Goal: Transaction & Acquisition: Purchase product/service

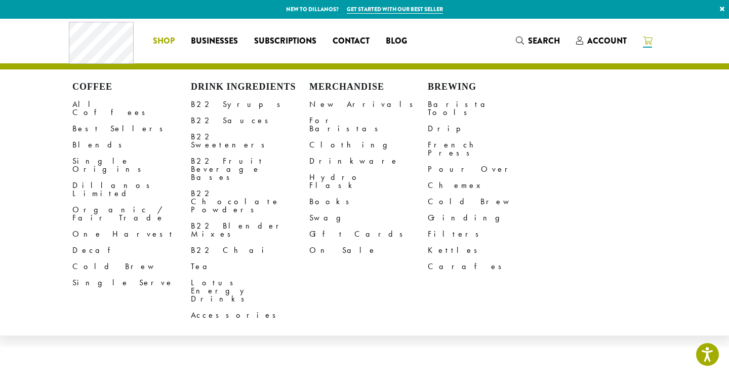
click at [158, 41] on span "Shop" at bounding box center [164, 41] width 22 height 13
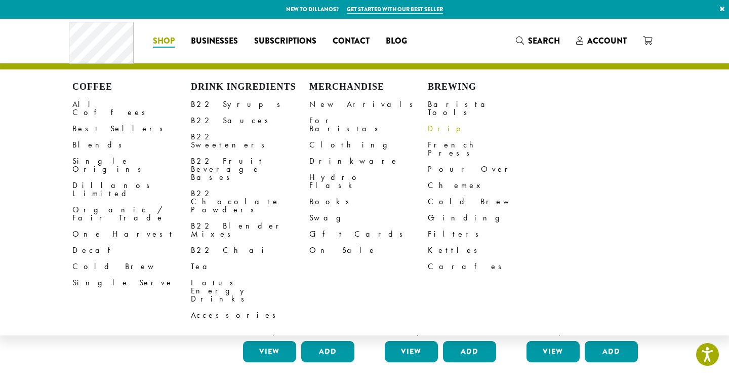
click at [434, 122] on link "Drip" at bounding box center [487, 129] width 118 height 16
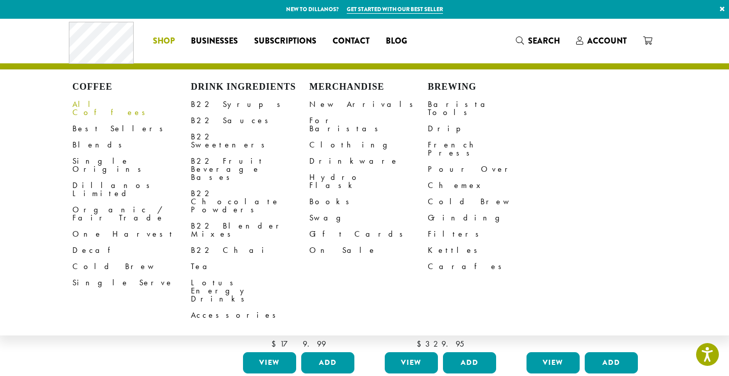
click at [83, 105] on link "All Coffees" at bounding box center [131, 108] width 118 height 24
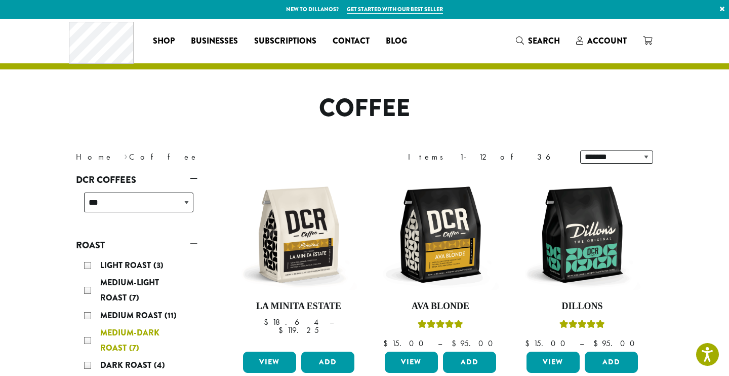
click at [89, 338] on div "Medium-Dark Roast (7)" at bounding box center [138, 340] width 109 height 30
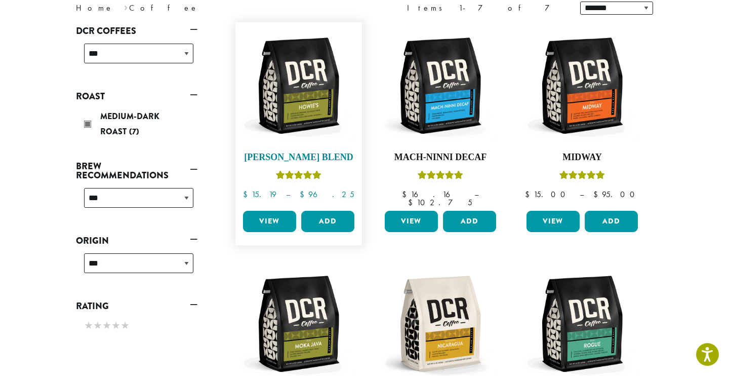
scroll to position [153, 0]
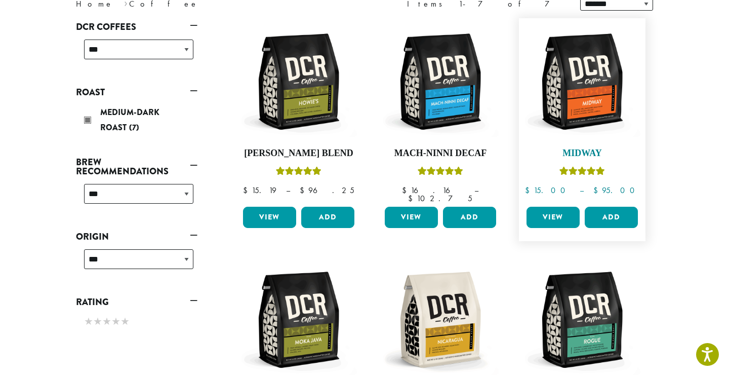
click at [577, 44] on img at bounding box center [582, 81] width 116 height 116
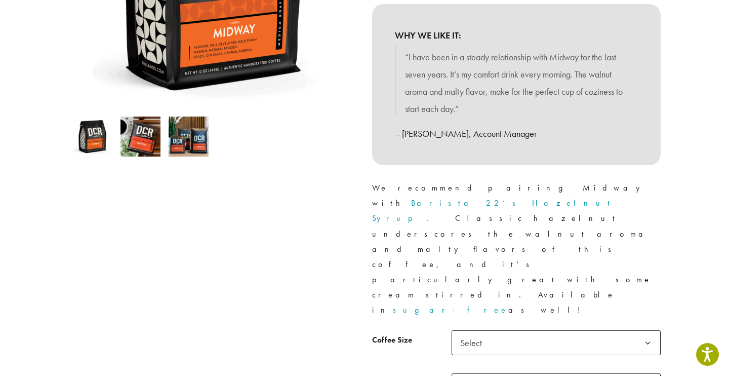
scroll to position [262, 0]
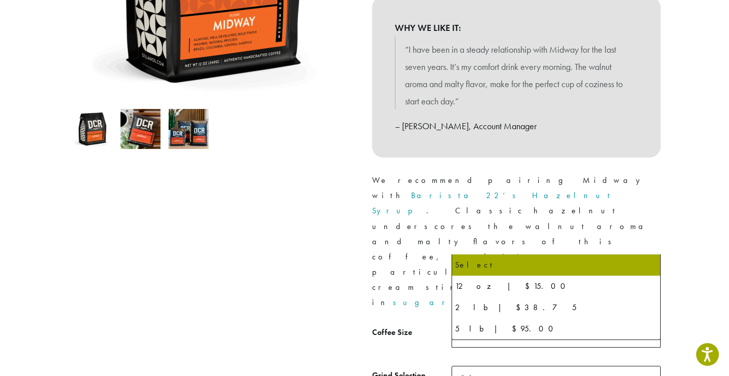
click at [481, 325] on span "Select" at bounding box center [474, 335] width 36 height 20
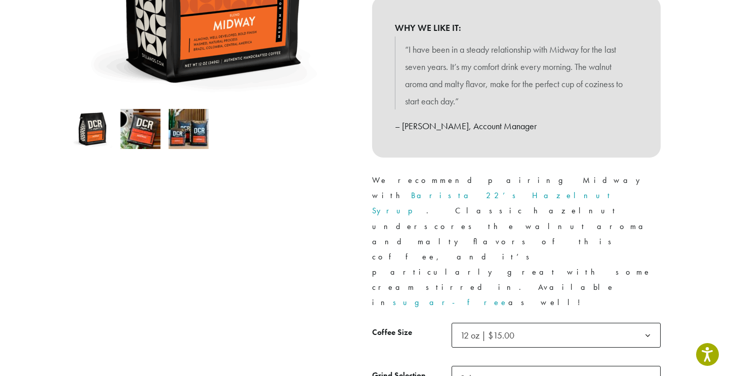
click at [486, 368] on span "Select" at bounding box center [474, 378] width 36 height 20
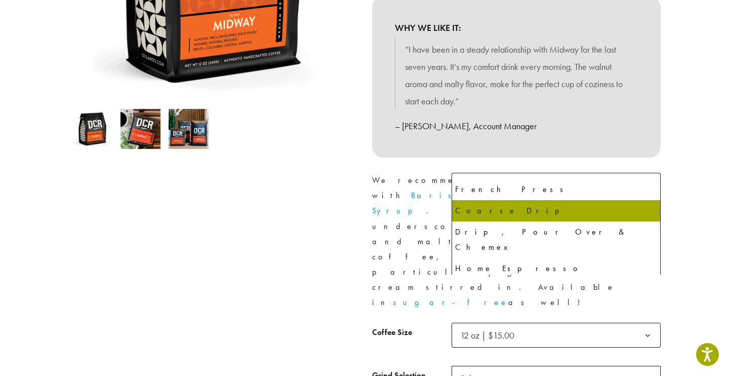
scroll to position [69, 0]
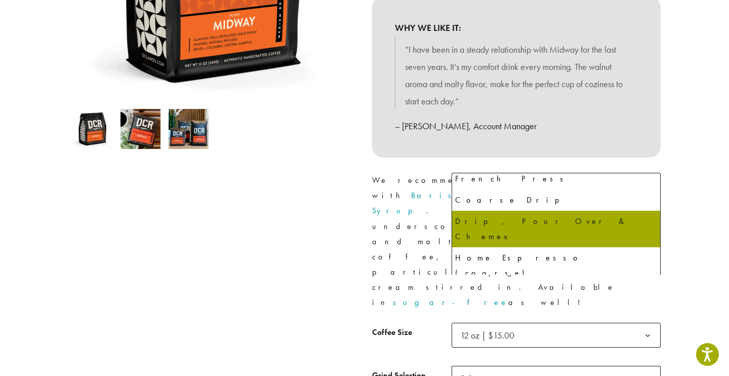
select select "*********"
select select "**********"
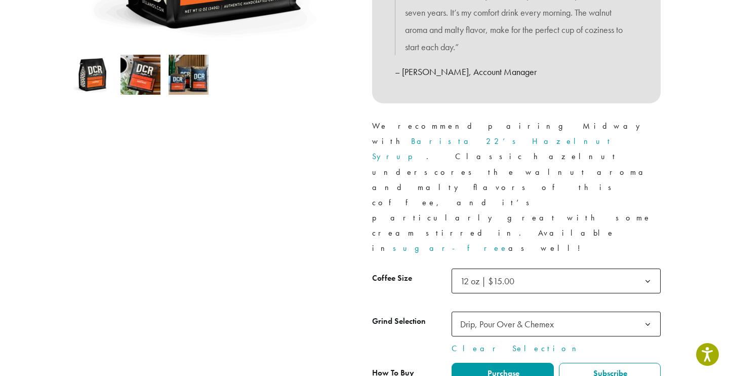
scroll to position [321, 0]
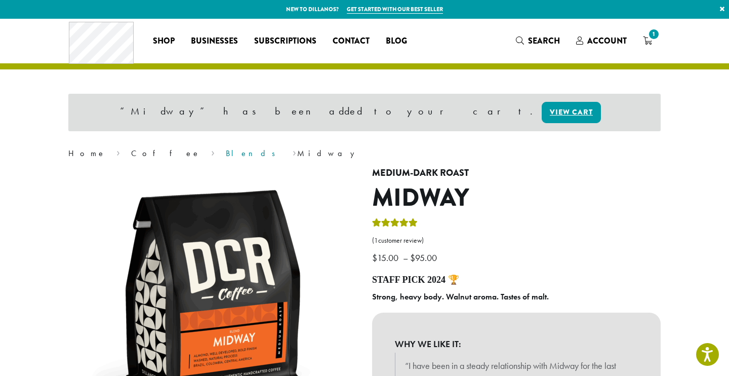
click at [226, 155] on link "Blends" at bounding box center [254, 153] width 56 height 11
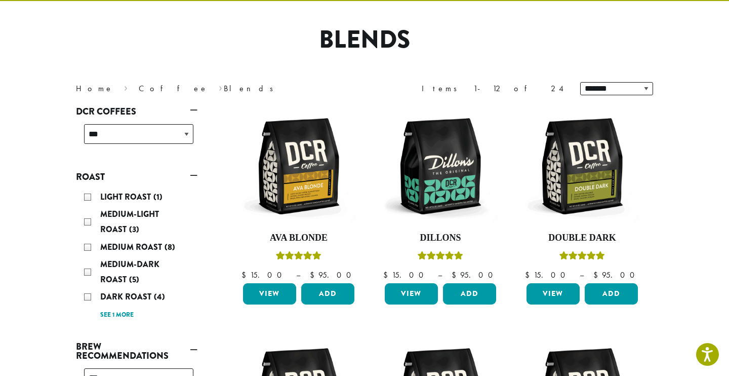
scroll to position [101, 0]
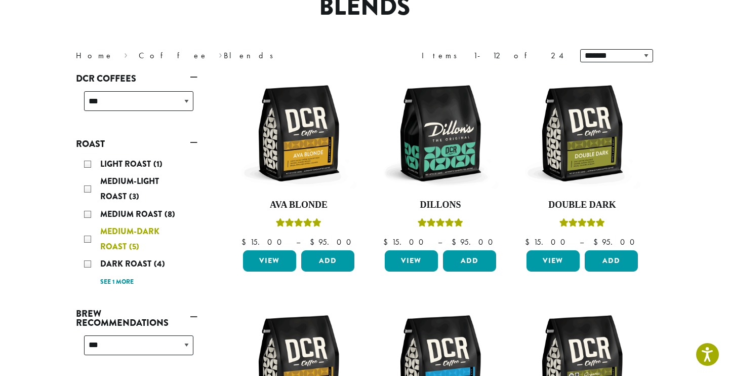
click at [87, 240] on div "Medium-Dark Roast (5)" at bounding box center [138, 239] width 109 height 30
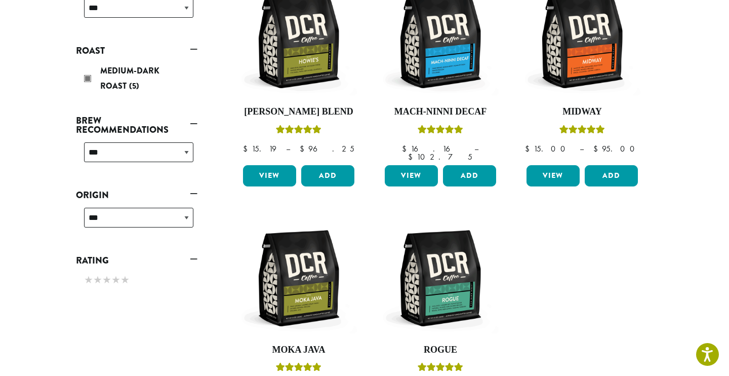
scroll to position [195, 0]
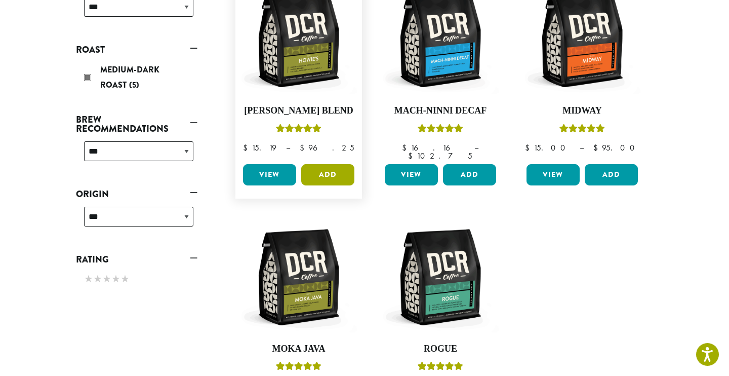
click at [323, 164] on button "Add" at bounding box center [327, 174] width 53 height 21
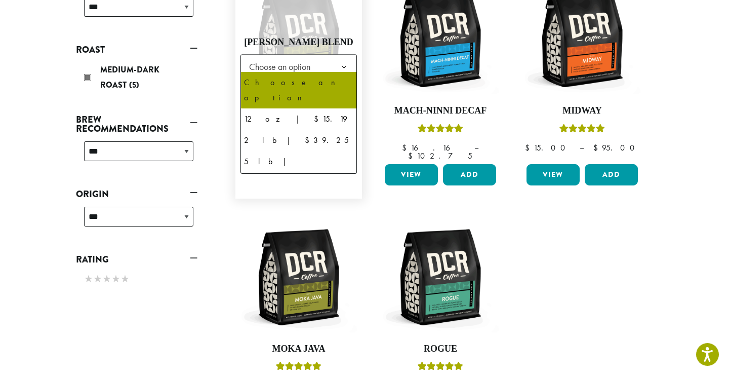
click at [282, 57] on span "Choose an option" at bounding box center [282, 67] width 75 height 20
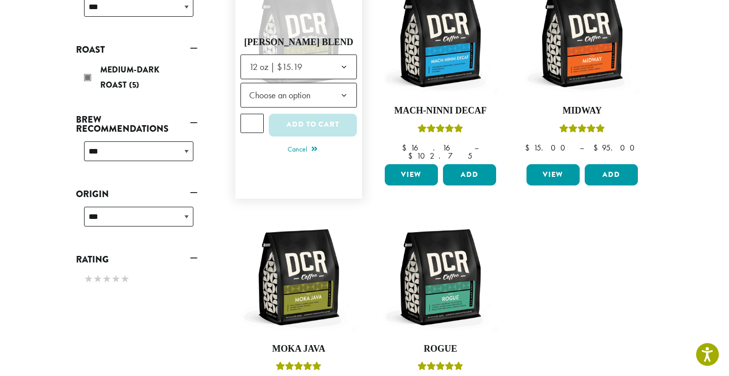
click at [271, 93] on span "Choose an option" at bounding box center [282, 95] width 75 height 20
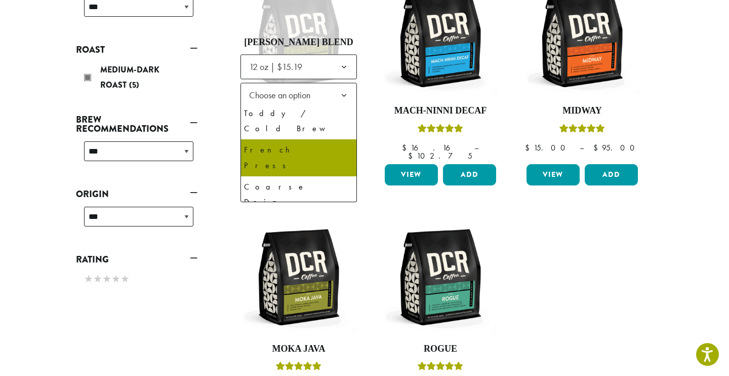
scroll to position [56, 0]
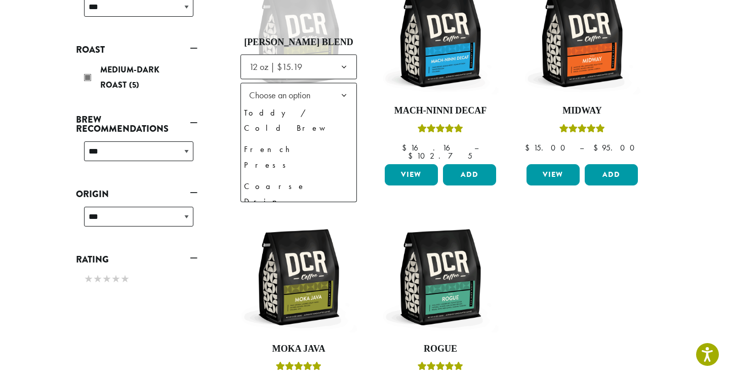
select select "*********"
select select "**********"
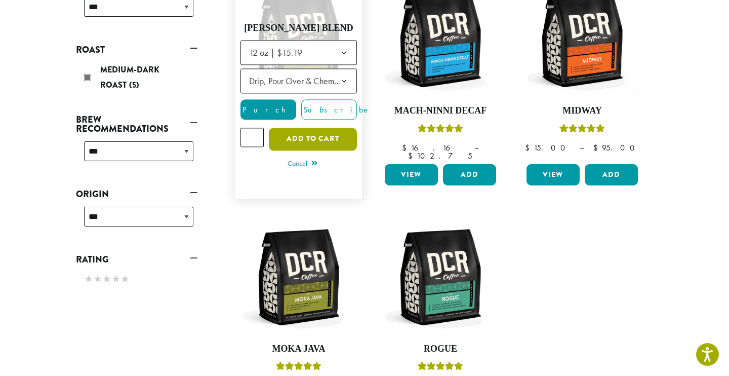
click at [287, 128] on button "Add to cart" at bounding box center [313, 139] width 88 height 23
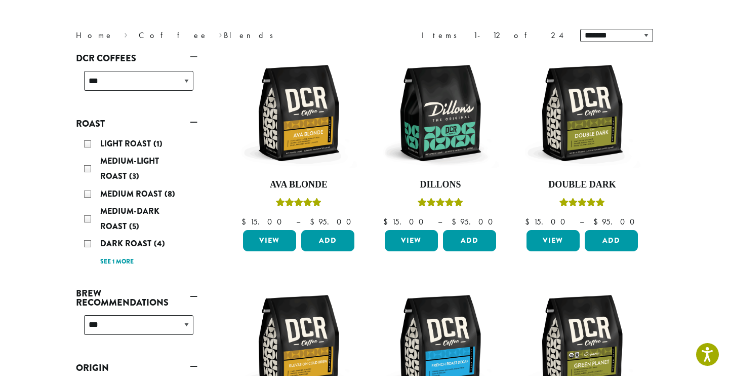
scroll to position [122, 0]
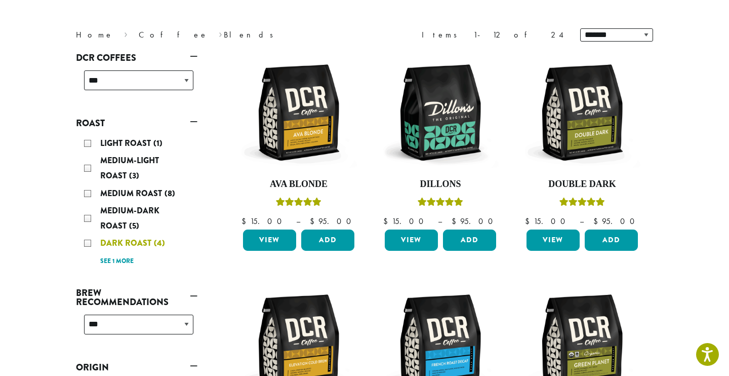
click at [89, 246] on div "Dark Roast (4)" at bounding box center [138, 242] width 109 height 15
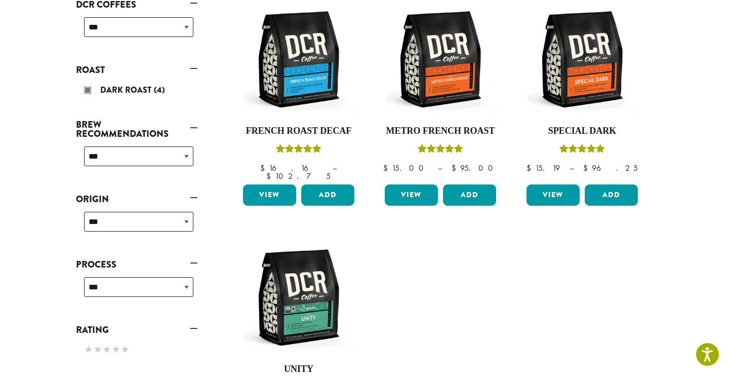
scroll to position [190, 0]
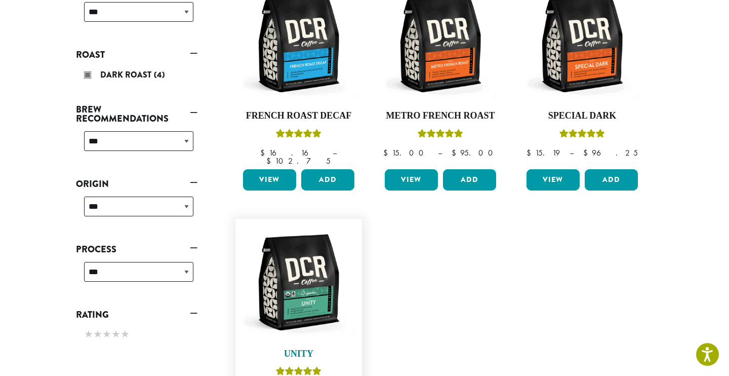
click at [298, 277] on img at bounding box center [299, 282] width 116 height 116
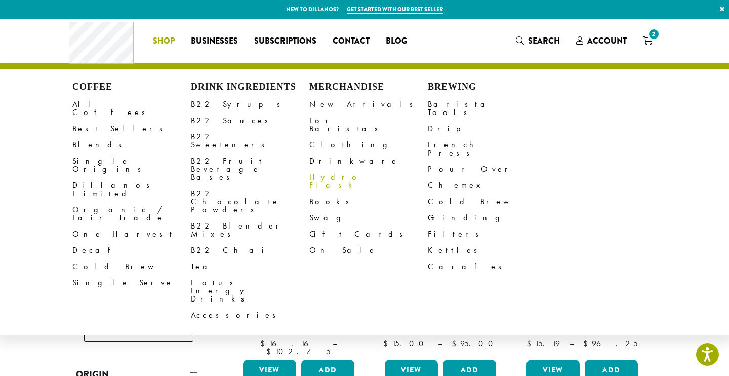
click at [322, 169] on link "Hydro Flask" at bounding box center [368, 181] width 118 height 24
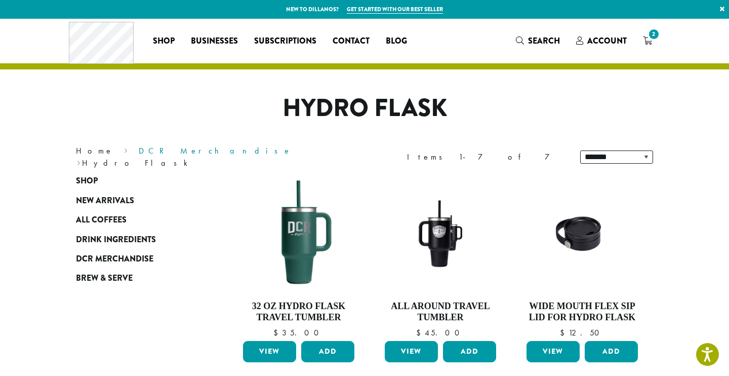
click at [139, 156] on link "DCR Merchandise" at bounding box center [215, 150] width 153 height 11
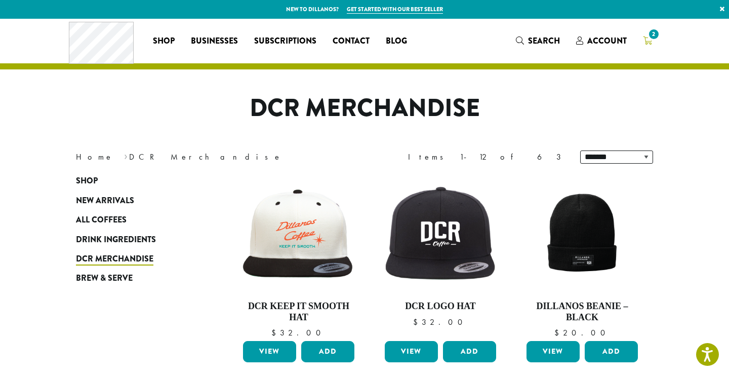
click at [647, 38] on icon "2" at bounding box center [647, 40] width 9 height 8
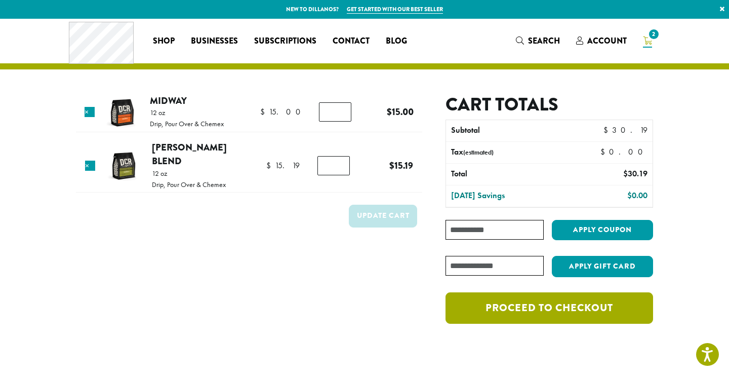
click at [526, 306] on link "Proceed to checkout" at bounding box center [550, 307] width 208 height 31
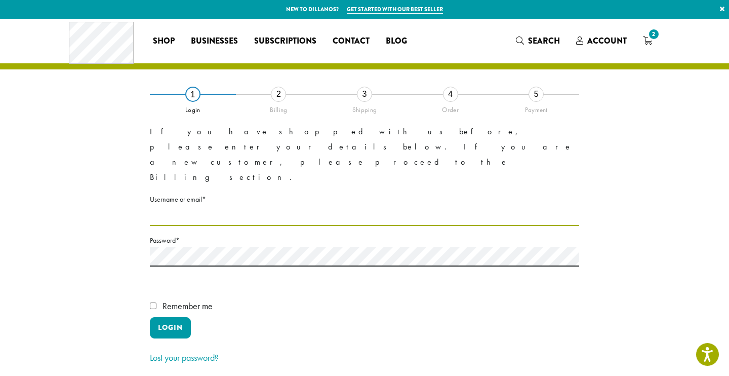
type input "**********"
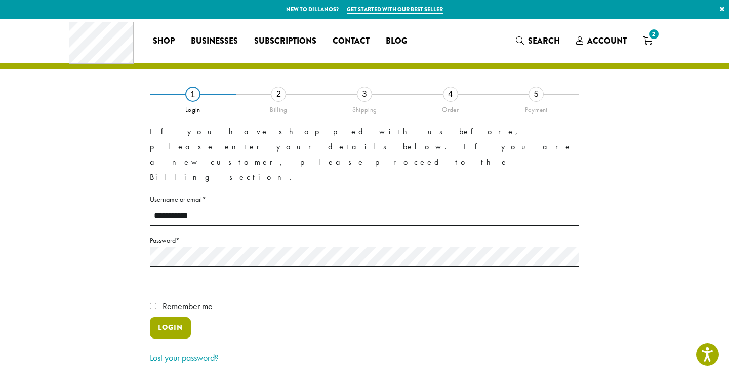
click at [163, 317] on button "Login" at bounding box center [170, 327] width 41 height 21
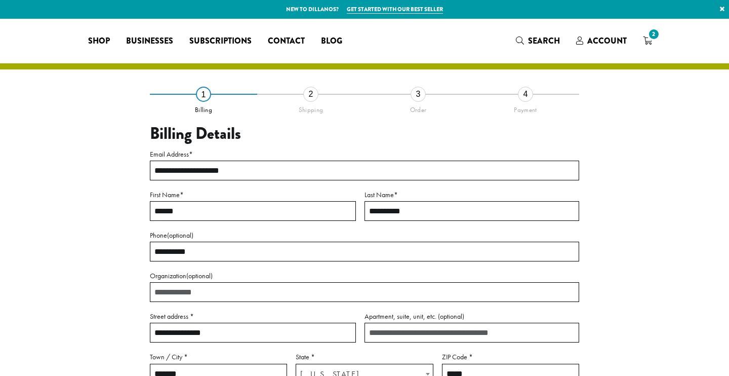
select select "**"
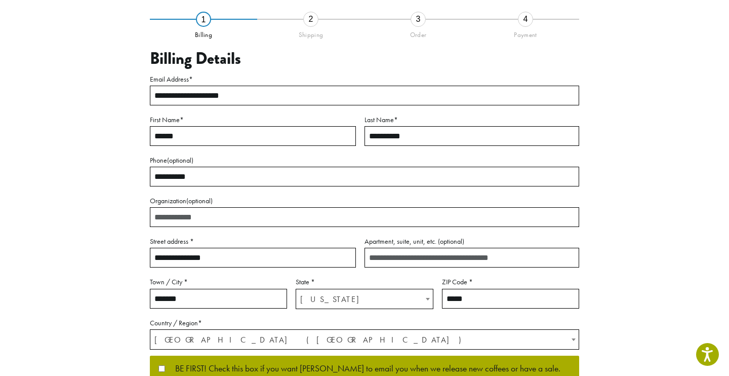
scroll to position [158, 0]
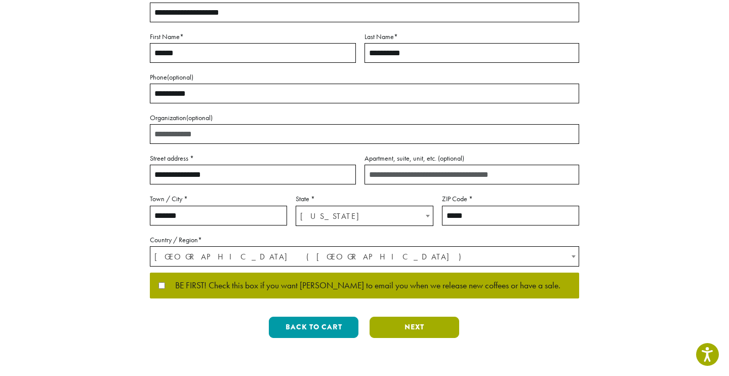
click at [401, 325] on button "Next" at bounding box center [415, 326] width 90 height 21
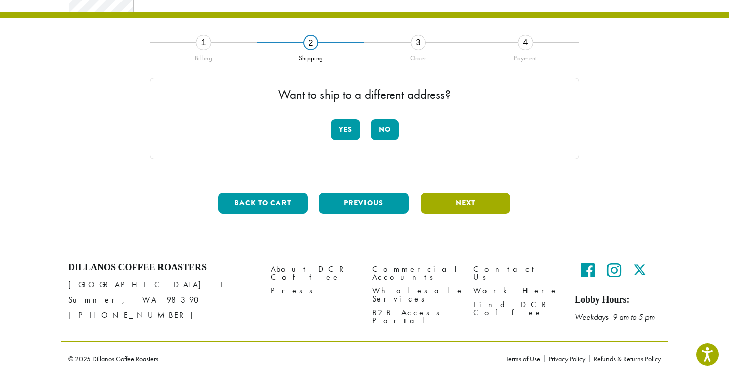
scroll to position [52, 0]
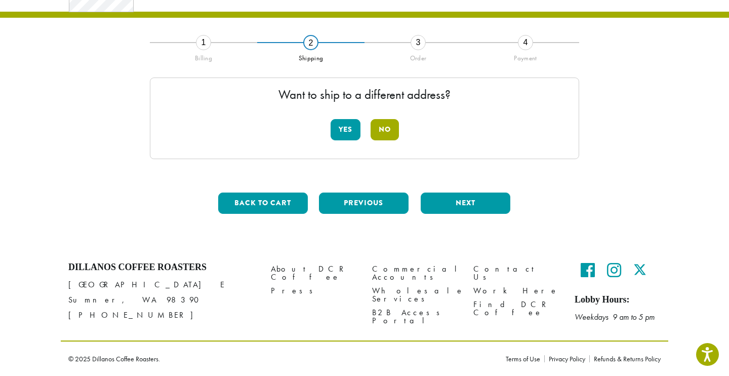
click at [383, 129] on button "No" at bounding box center [385, 129] width 28 height 21
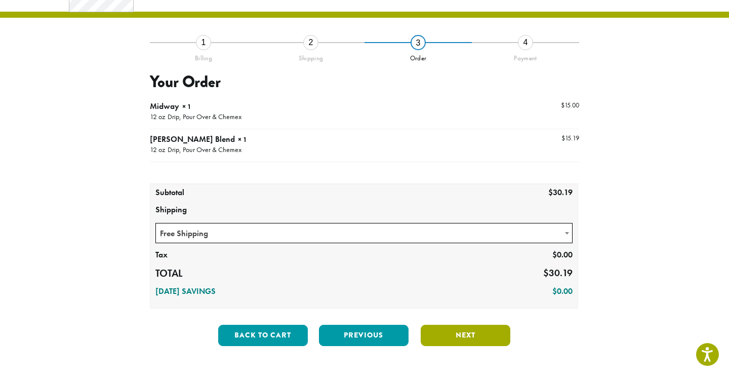
click at [467, 336] on button "Next" at bounding box center [466, 335] width 90 height 21
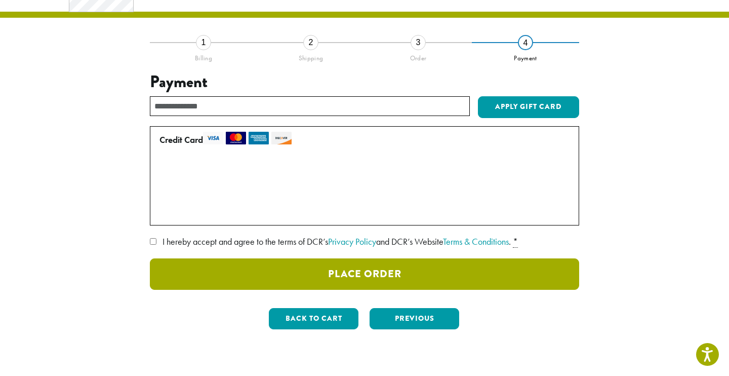
click at [379, 273] on button "Place Order" at bounding box center [364, 273] width 429 height 31
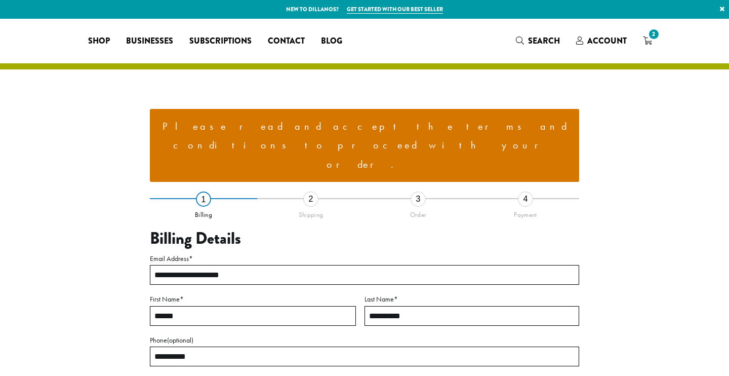
select select "**"
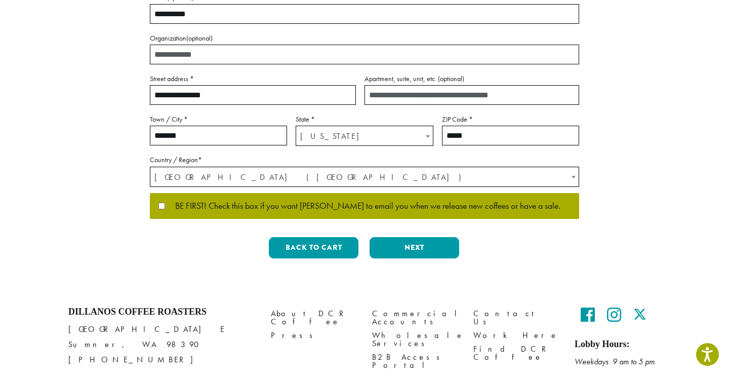
scroll to position [349, 0]
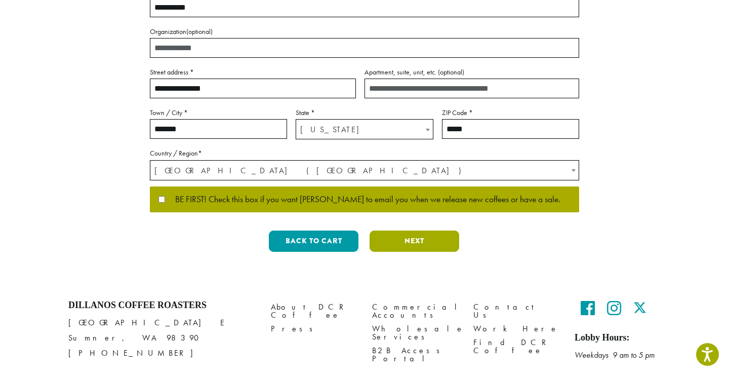
click at [398, 230] on button "Next" at bounding box center [415, 240] width 90 height 21
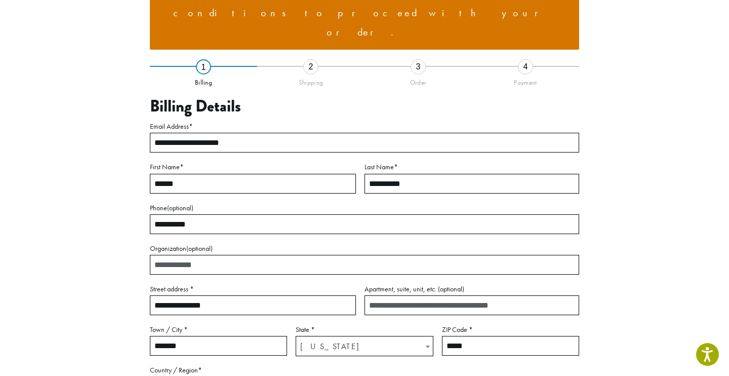
scroll to position [118, 0]
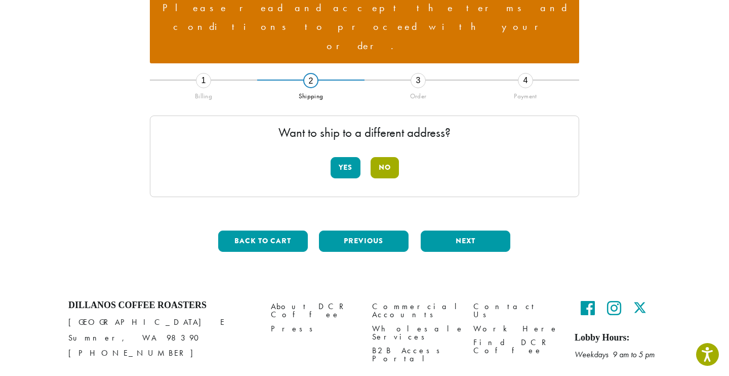
click at [390, 157] on button "No" at bounding box center [385, 167] width 28 height 21
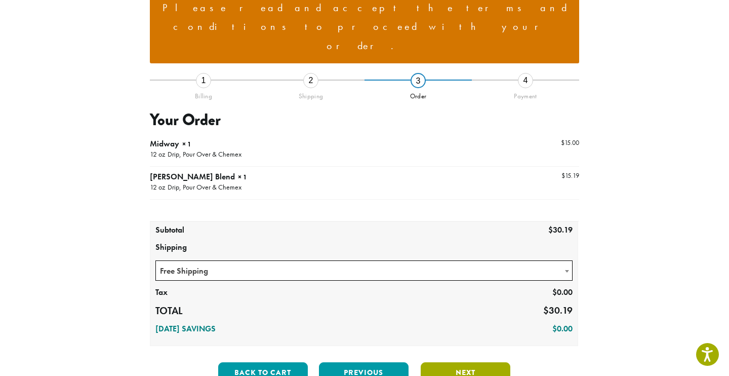
click at [468, 362] on button "Next" at bounding box center [466, 372] width 90 height 21
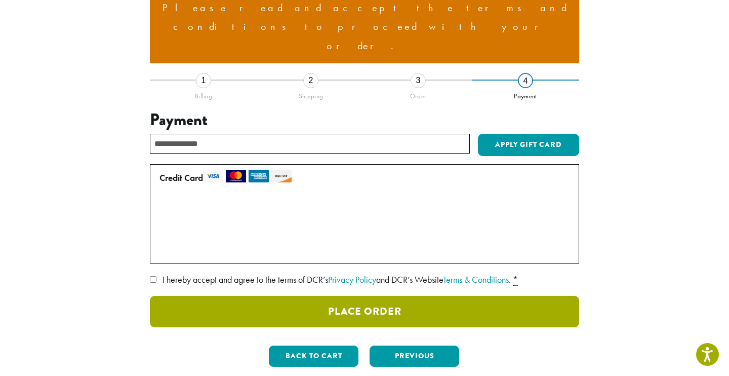
click at [352, 296] on button "Place Order" at bounding box center [364, 311] width 429 height 31
